Goal: Task Accomplishment & Management: Complete application form

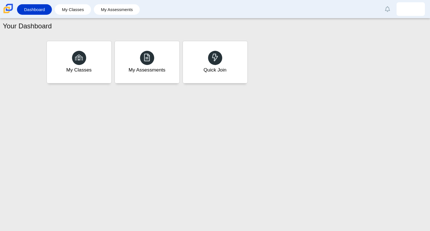
click at [206, 88] on div "My Classes My Assessments Quick Join" at bounding box center [215, 64] width 424 height 51
click at [212, 76] on div "Quick Join" at bounding box center [214, 62] width 67 height 44
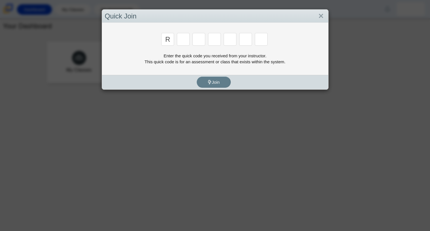
type input "r"
type input "8"
type input "x"
type input "8"
type input "e"
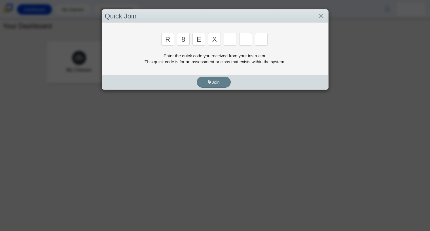
type input "x"
type input "2"
type input "4"
type input "e"
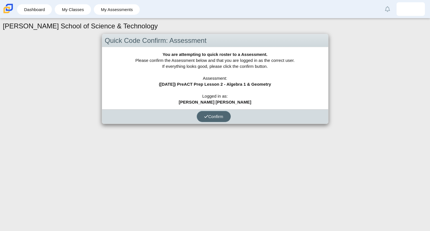
click at [206, 118] on icon "submit" at bounding box center [206, 116] width 4 height 4
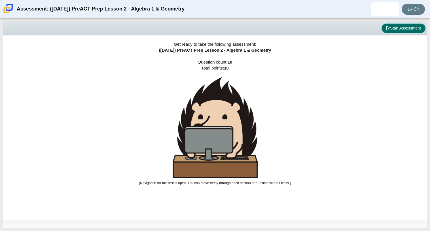
click at [399, 27] on button "Start Assessment" at bounding box center [403, 29] width 44 height 10
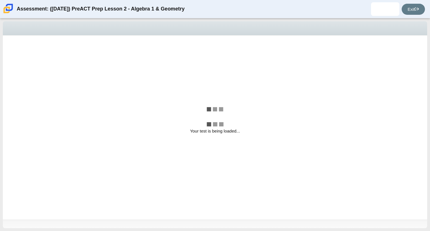
select select "bbf5d072-3e0b-44c4-9a12-6e7c9033f65b"
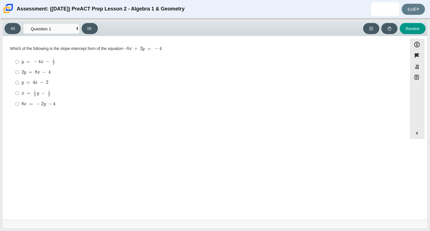
click at [50, 85] on div "y = 4 x − 2" at bounding box center [210, 83] width 376 height 6
click at [19, 85] on input "y = 4 x − 2 y = 4 x − 2" at bounding box center [17, 82] width 4 height 10
radio input "true"
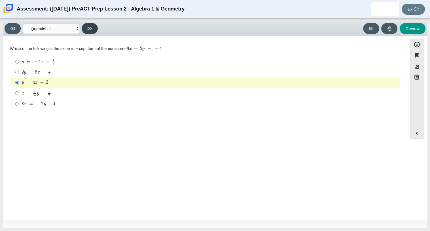
click at [88, 30] on icon at bounding box center [90, 28] width 4 height 4
select select "ed62e223-81bd-4cbf-ab48-ab975844bd1f"
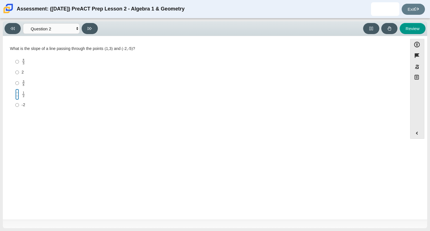
click at [17, 95] on input "1 2 1 half" at bounding box center [17, 94] width 4 height 11
radio input "true"
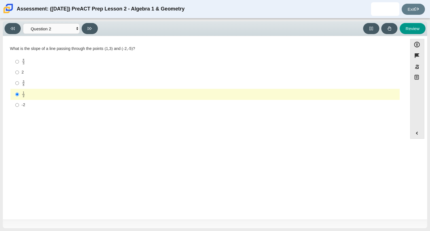
click at [19, 73] on label "2 2" at bounding box center [205, 72] width 388 height 10
click at [19, 73] on input "2 2" at bounding box center [17, 72] width 4 height 10
radio input "true"
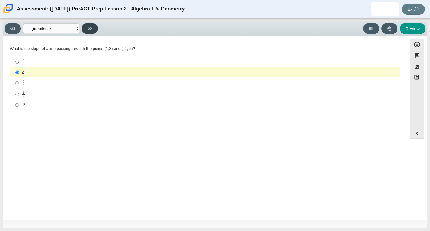
click at [95, 26] on button at bounding box center [90, 28] width 16 height 11
select select "97f4f5fa-a52e-4fed-af51-565bfcdf47cb"
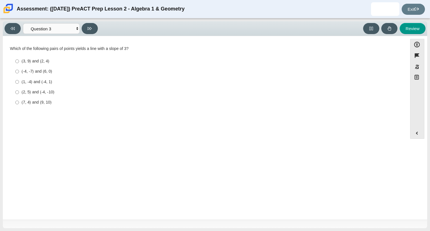
click at [68, 68] on label "(-4, -7) and (6, 0) (-4, -7) and (6, 0)" at bounding box center [205, 71] width 388 height 10
click at [19, 68] on input "(-4, -7) and (6, 0) (-4, -7) and (6, 0)" at bounding box center [17, 71] width 4 height 10
radio input "true"
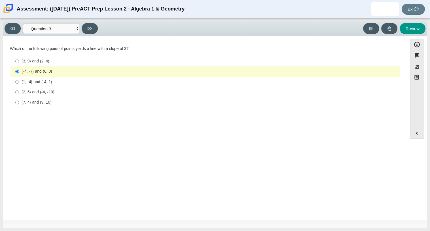
click at [66, 67] on label "(-4, -7) and (6, 0) (-4, -7) and (6, 0)" at bounding box center [205, 71] width 388 height 10
click at [19, 67] on input "(-4, -7) and (6, 0) (-4, -7) and (6, 0)" at bounding box center [17, 71] width 4 height 10
click at [69, 59] on div "(3, 9) and (2, 4)" at bounding box center [210, 61] width 376 height 6
click at [19, 59] on input "(3, 9) and (2, 4) (3, 9) and (2, 4)" at bounding box center [17, 61] width 4 height 10
radio input "true"
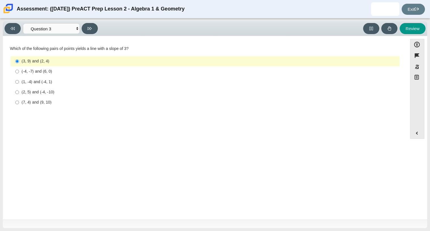
click at [68, 80] on div "(1, -4) and (-4, 1)" at bounding box center [210, 82] width 376 height 6
click at [19, 80] on input "(1, -4) and (-4, 1) (1, -4) and (-4, 1)" at bounding box center [17, 81] width 4 height 10
radio input "true"
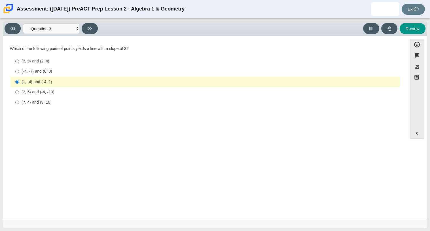
click at [68, 66] on label "(-4, -7) and (6, 0) (-4, -7) and (6, 0)" at bounding box center [205, 71] width 388 height 10
click at [19, 66] on input "(-4, -7) and (6, 0) (-4, -7) and (6, 0)" at bounding box center [17, 71] width 4 height 10
radio input "true"
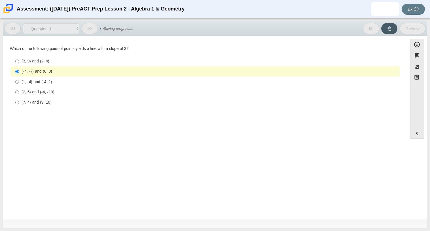
click at [68, 63] on div "(3, 9) and (2, 4)" at bounding box center [210, 61] width 376 height 6
click at [19, 63] on input "(3, 9) and (2, 4) (3, 9) and (2, 4)" at bounding box center [17, 61] width 4 height 10
radio input "true"
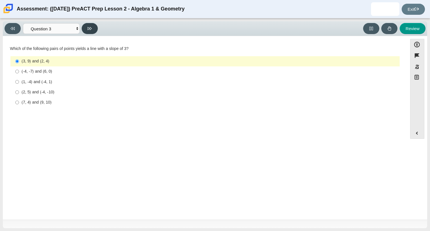
click at [84, 27] on button at bounding box center [90, 28] width 16 height 11
select select "89427bb7-e313-4f00-988f-8b8255897029"
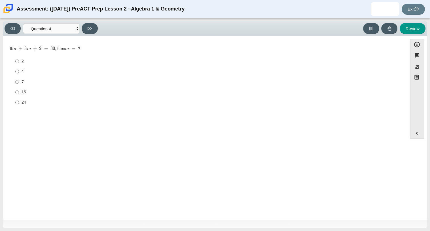
click at [35, 94] on div "15" at bounding box center [210, 92] width 376 height 6
click at [19, 94] on input "15 15" at bounding box center [17, 92] width 4 height 10
radio input "true"
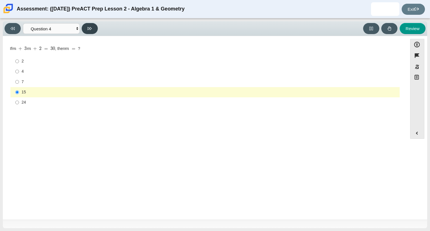
click at [91, 27] on icon at bounding box center [90, 28] width 4 height 3
select select "489dcffd-4e6a-49cf-a9d6-ad1d4a911a4e"
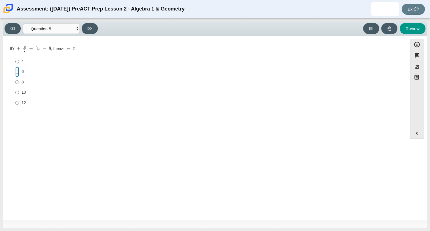
click at [18, 74] on input "6 6" at bounding box center [17, 72] width 4 height 10
radio input "true"
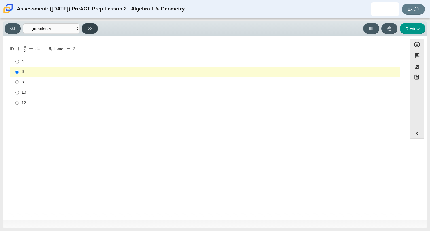
click at [93, 31] on button at bounding box center [90, 28] width 16 height 11
select select "210571de-36a6-4d8e-a361-ceff8ef801dc"
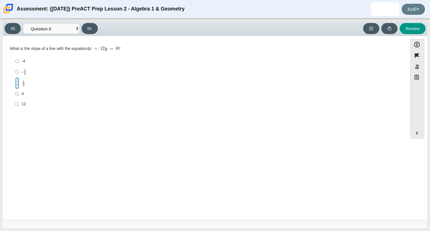
click at [17, 87] on input "1 3 1 third" at bounding box center [17, 82] width 4 height 11
radio input "true"
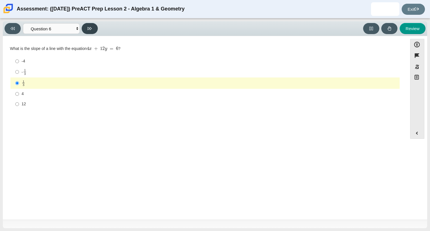
click at [93, 24] on button at bounding box center [90, 28] width 16 height 11
select select "ec95ace6-bebc-42b8-9428-40567494d4da"
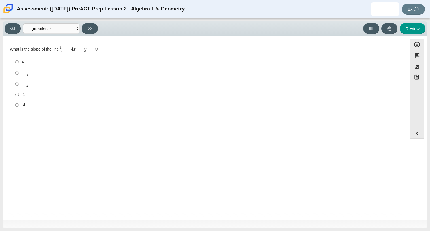
click at [46, 57] on label "4 4" at bounding box center [205, 62] width 388 height 10
click at [19, 57] on input "4 4" at bounding box center [17, 62] width 4 height 10
radio input "true"
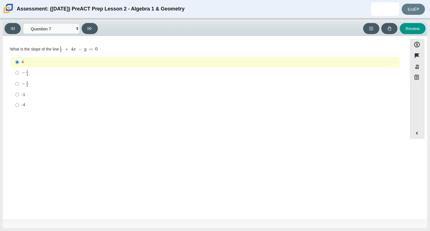
click at [90, 35] on div "Viewing Question 7 of 10 in Pacing Mode Questions Question 1 Question 2 Questio…" at bounding box center [215, 28] width 424 height 15
click at [90, 33] on button at bounding box center [90, 28] width 16 height 11
select select "ce81fe10-bf29-4b5e-8bd7-4f47f2fed4d8"
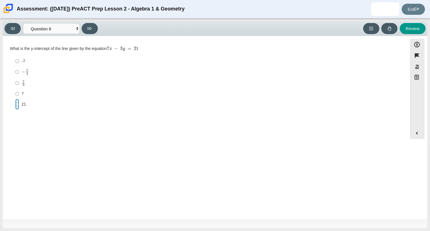
click at [18, 105] on input "21 21" at bounding box center [17, 104] width 4 height 10
radio input "true"
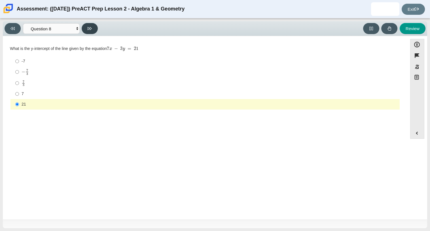
click at [90, 28] on icon at bounding box center [90, 28] width 4 height 4
select select "14773eaf-2ca1-47ae-afe7-a624a56f34b3"
